Goal: Navigation & Orientation: Find specific page/section

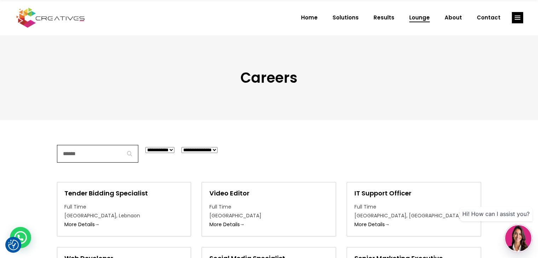
click at [426, 18] on span "Lounge" at bounding box center [419, 17] width 21 height 18
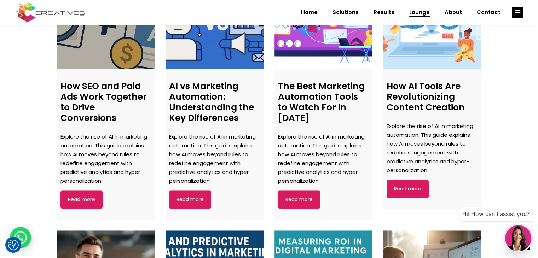
scroll to position [566, 0]
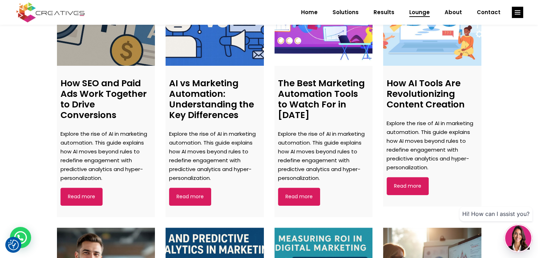
click at [79, 198] on link "Read more" at bounding box center [82, 197] width 42 height 18
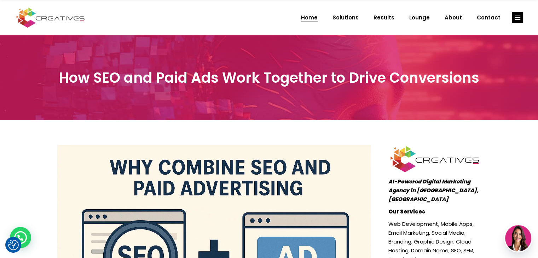
click at [306, 16] on link "Home" at bounding box center [309, 17] width 31 height 18
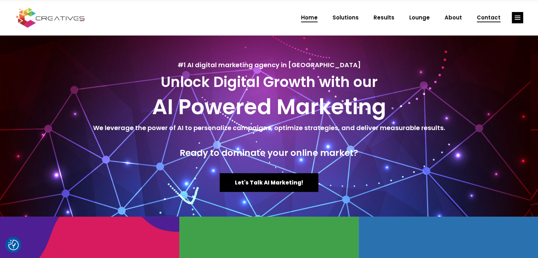
click at [493, 15] on span "Contact" at bounding box center [489, 17] width 24 height 18
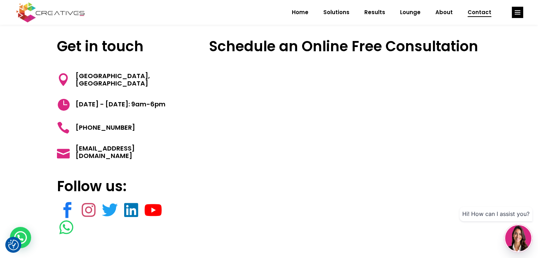
scroll to position [36, 0]
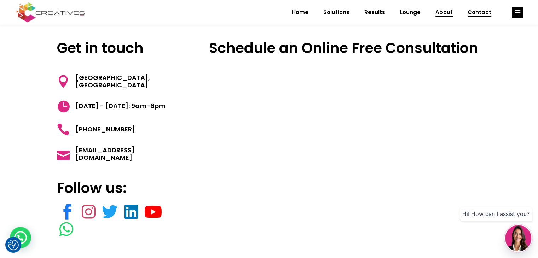
click at [437, 11] on link "About" at bounding box center [444, 12] width 32 height 18
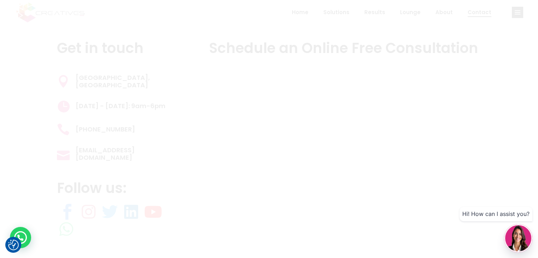
scroll to position [0, 0]
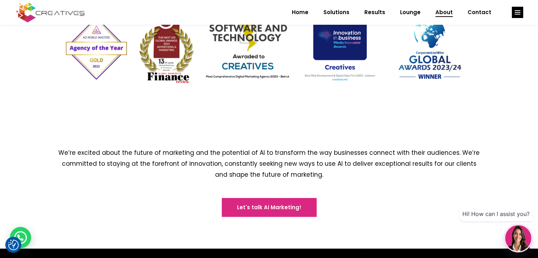
scroll to position [1017, 0]
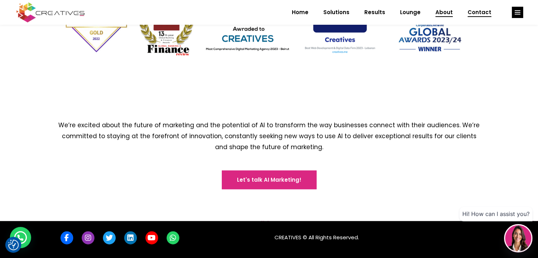
click at [484, 12] on span "Contact" at bounding box center [480, 12] width 24 height 18
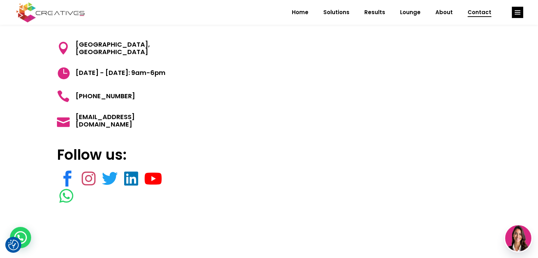
scroll to position [71, 0]
